Goal: Task Accomplishment & Management: Use online tool/utility

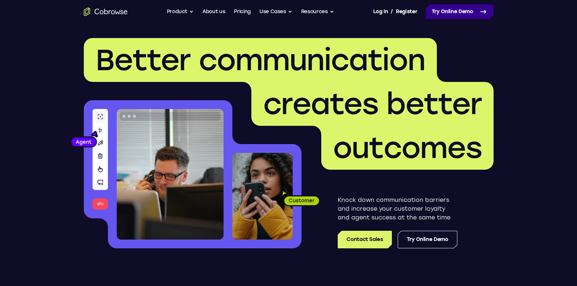
click at [467, 10] on link "Try Online Demo" at bounding box center [460, 11] width 68 height 15
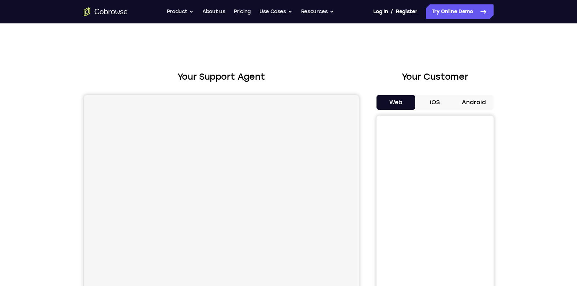
click at [465, 98] on button "Android" at bounding box center [474, 102] width 39 height 15
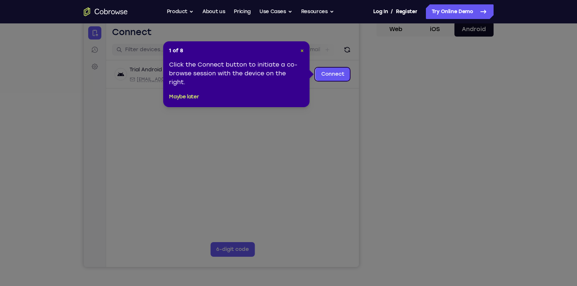
drag, startPoint x: 302, startPoint y: 50, endPoint x: 218, endPoint y: 28, distance: 86.4
click at [302, 50] on span "×" at bounding box center [301, 51] width 3 height 6
